Goal: Task Accomplishment & Management: Use online tool/utility

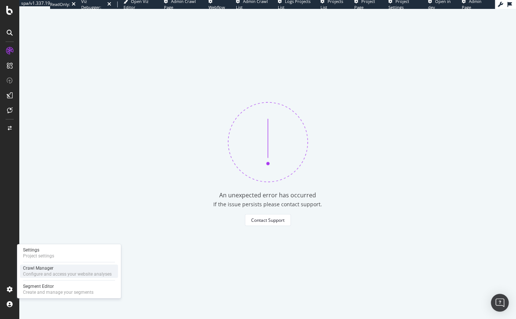
click at [42, 273] on div "Configure and access your website analyses" at bounding box center [67, 274] width 89 height 6
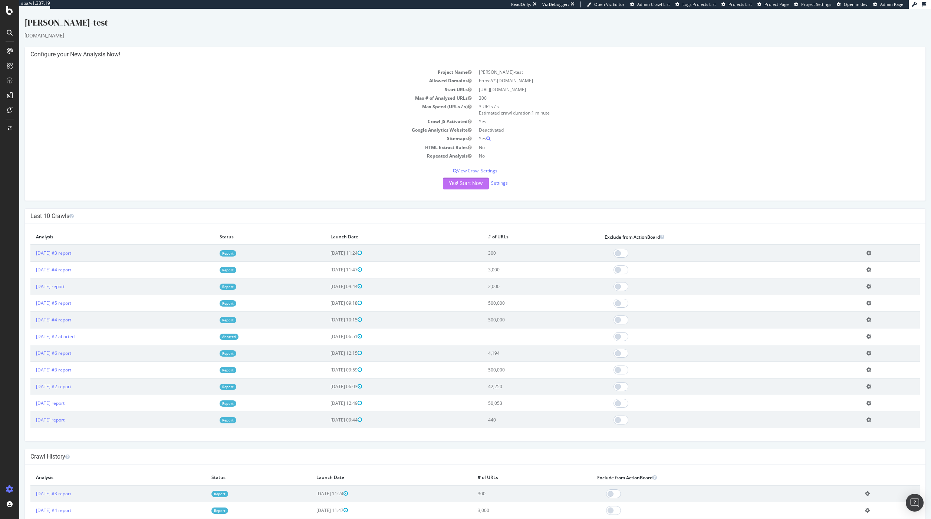
click at [468, 182] on button "Yes! Start Now" at bounding box center [466, 184] width 46 height 12
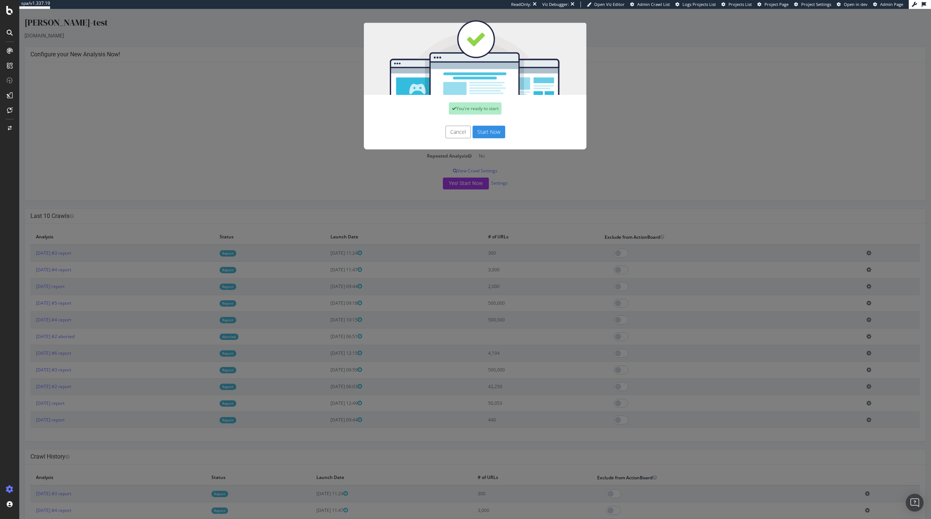
click at [490, 134] on button "Start Now" at bounding box center [488, 132] width 33 height 13
